Goal: Information Seeking & Learning: Learn about a topic

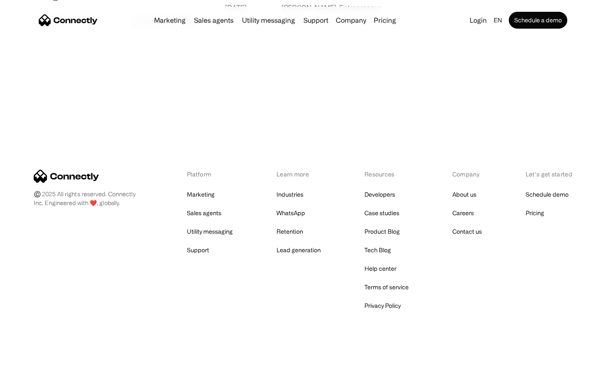
scroll to position [1617, 0]
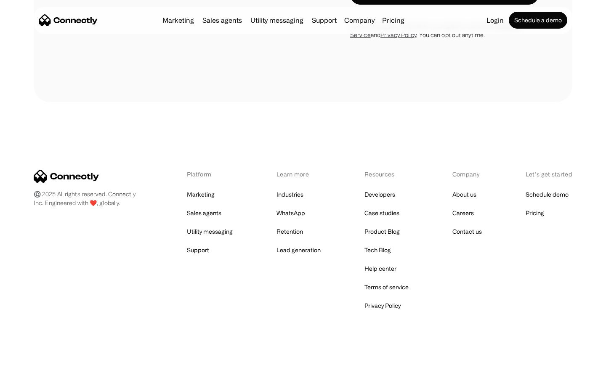
scroll to position [775, 0]
